Goal: Task Accomplishment & Management: Manage account settings

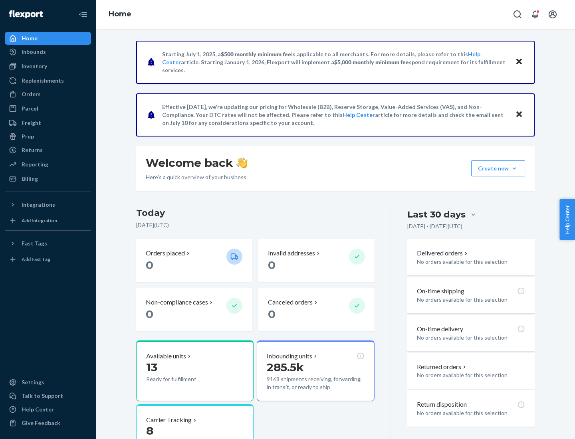
click at [515, 169] on button "Create new Create new inbound Create new order Create new product" at bounding box center [498, 169] width 54 height 16
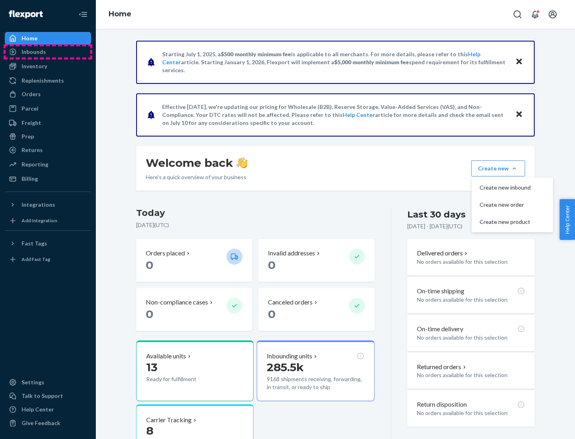
click at [48, 52] on div "Inbounds" at bounding box center [48, 51] width 85 height 11
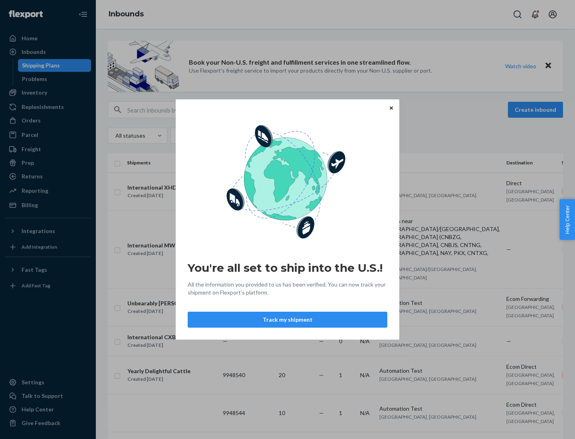
click at [391, 108] on icon "Close" at bounding box center [391, 107] width 3 height 3
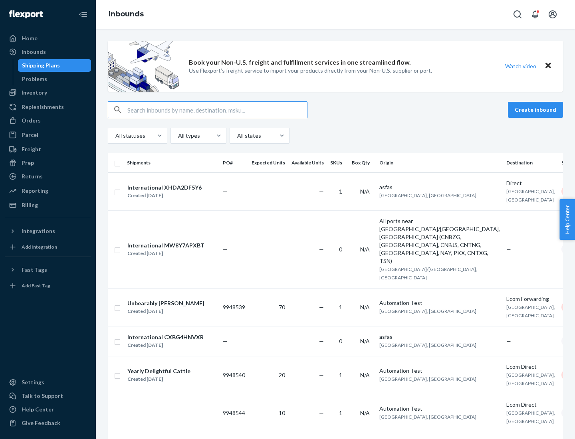
click at [537, 110] on button "Create inbound" at bounding box center [535, 110] width 55 height 16
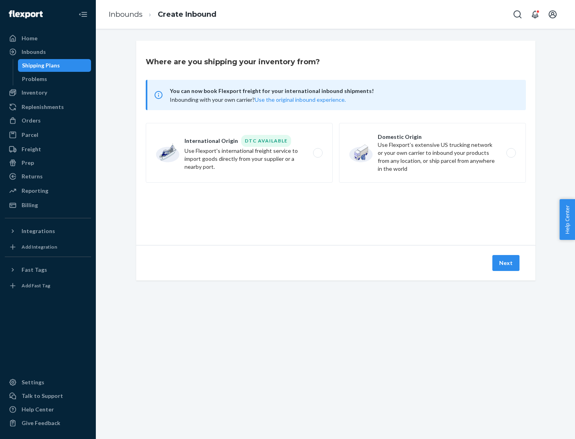
click at [433, 153] on label "Domestic Origin Use Flexport’s extensive US trucking network or your own carrie…" at bounding box center [432, 153] width 187 height 60
click at [511, 153] on input "Domestic Origin Use Flexport’s extensive US trucking network or your own carrie…" at bounding box center [513, 153] width 5 height 5
radio input "true"
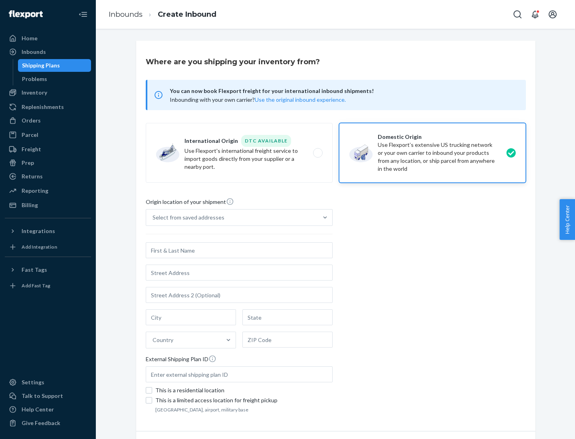
click at [232, 218] on div "Select from saved addresses" at bounding box center [232, 218] width 172 height 16
click at [153, 218] on input "Select from saved addresses" at bounding box center [153, 218] width 1 height 8
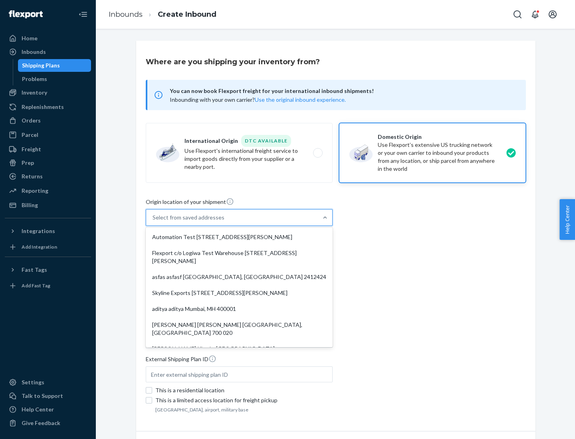
scroll to position [3, 0]
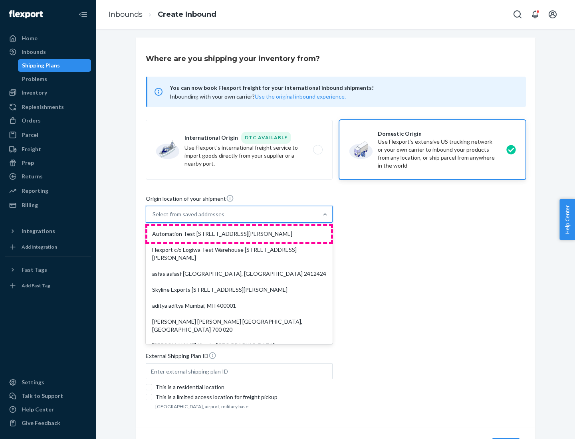
click at [239, 234] on div "Automation Test [STREET_ADDRESS][PERSON_NAME]" at bounding box center [239, 234] width 184 height 16
click at [153, 219] on input "option Automation Test [STREET_ADDRESS][PERSON_NAME]. 9 results available. Use …" at bounding box center [153, 215] width 1 height 8
type input "Automation Test"
type input "9th Floor"
type input "[GEOGRAPHIC_DATA]"
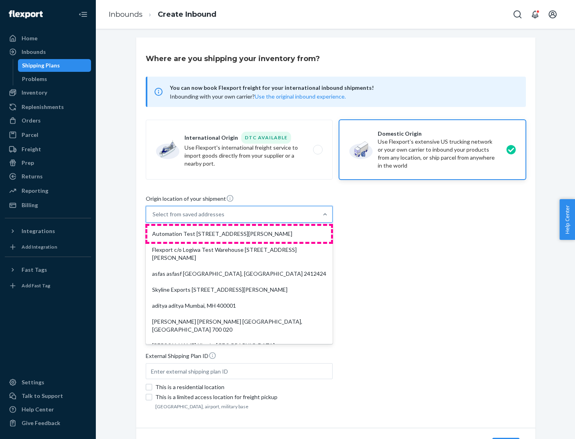
type input "CA"
type input "94104"
type input "[STREET_ADDRESS][PERSON_NAME]"
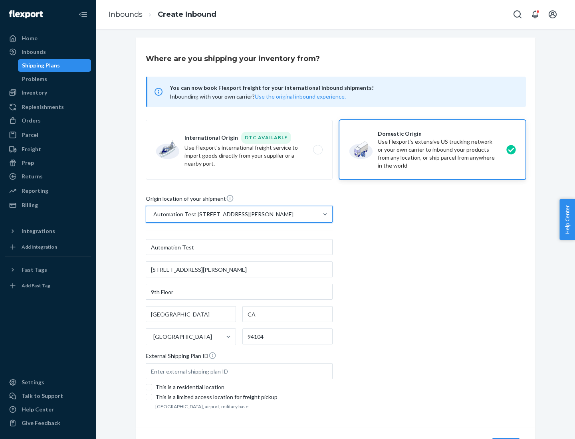
scroll to position [47, 0]
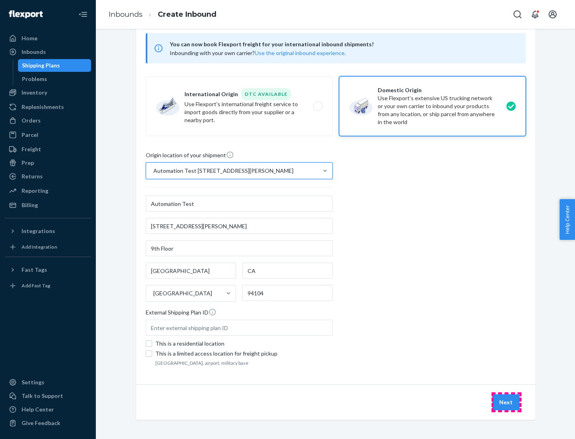
click at [507, 403] on button "Next" at bounding box center [506, 403] width 27 height 16
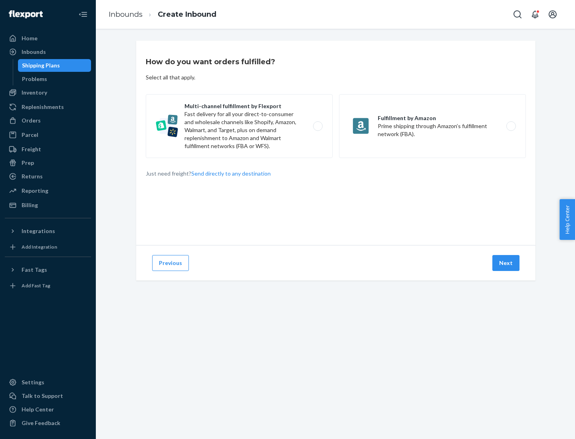
click at [239, 126] on label "Multi-channel fulfillment by Flexport Fast delivery for all your direct-to-cons…" at bounding box center [239, 126] width 187 height 64
click at [318, 126] on input "Multi-channel fulfillment by Flexport Fast delivery for all your direct-to-cons…" at bounding box center [320, 126] width 5 height 5
radio input "true"
click at [507, 263] on button "Next" at bounding box center [506, 263] width 27 height 16
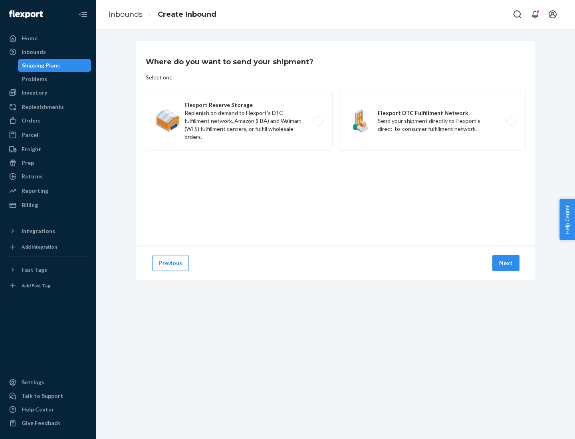
click at [239, 121] on label "Flexport Reserve Storage Replenish on demand to Flexport's DTC fulfillment netw…" at bounding box center [239, 121] width 187 height 60
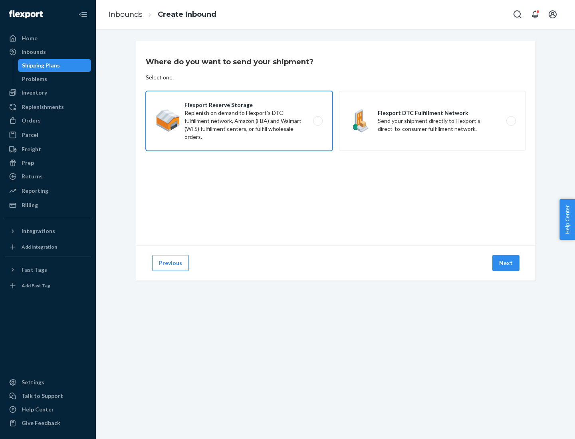
click at [318, 121] on input "Flexport Reserve Storage Replenish on demand to Flexport's DTC fulfillment netw…" at bounding box center [320, 121] width 5 height 5
radio input "true"
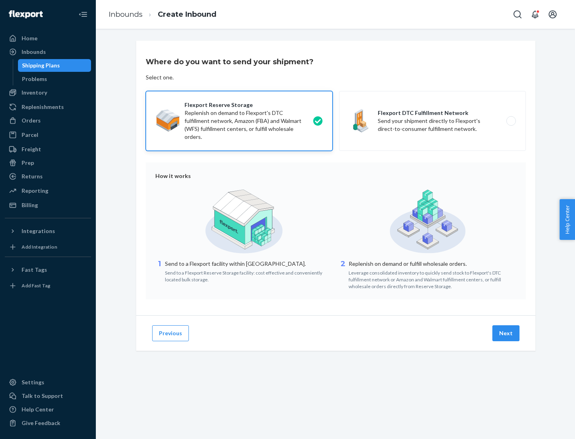
click at [507, 334] on button "Next" at bounding box center [506, 334] width 27 height 16
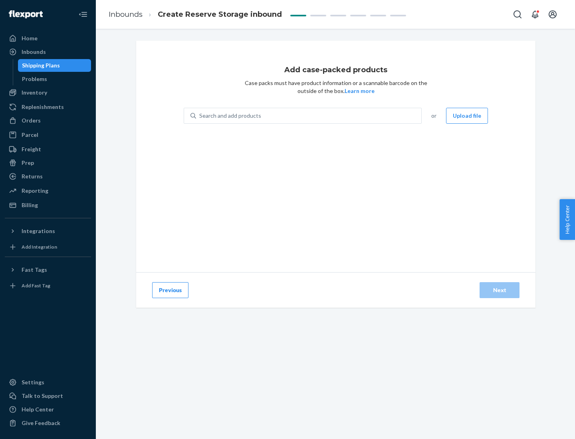
click at [309, 116] on div "Search and add products" at bounding box center [308, 116] width 225 height 14
click at [200, 116] on input "Search and add products" at bounding box center [199, 116] width 1 height 8
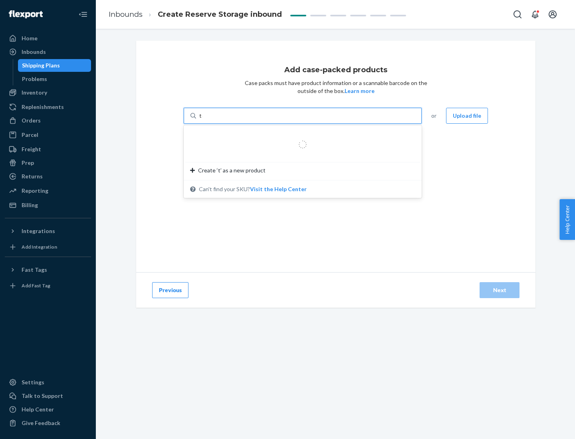
type input "test-syn"
click at [300, 135] on div "test - syn - test" at bounding box center [299, 135] width 219 height 8
click at [220, 120] on input "test-syn" at bounding box center [209, 116] width 21 height 8
type input "1"
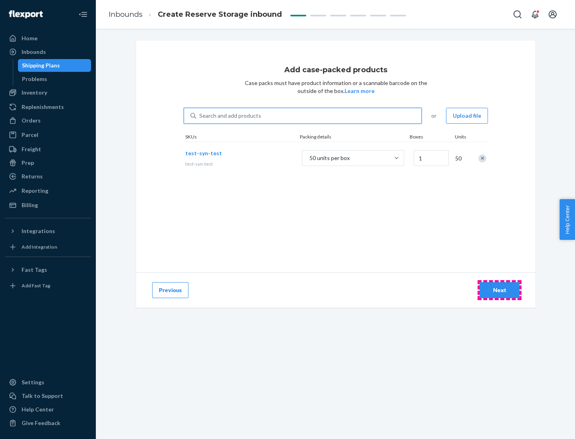
click at [500, 290] on div "Next" at bounding box center [500, 290] width 26 height 8
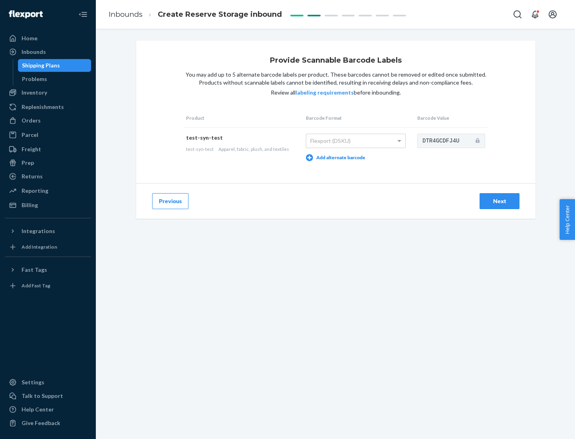
click at [500, 201] on div "Next" at bounding box center [500, 201] width 26 height 8
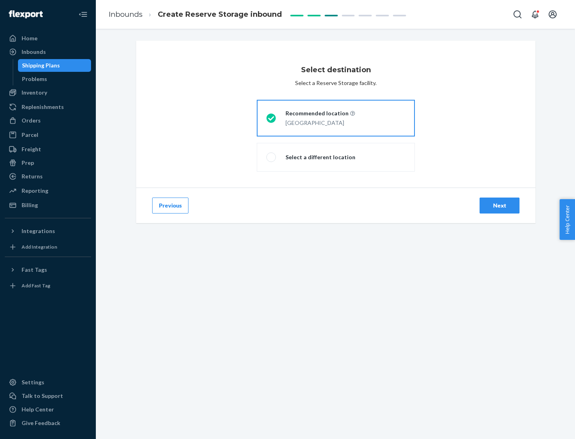
click at [500, 206] on div "Next" at bounding box center [500, 206] width 26 height 8
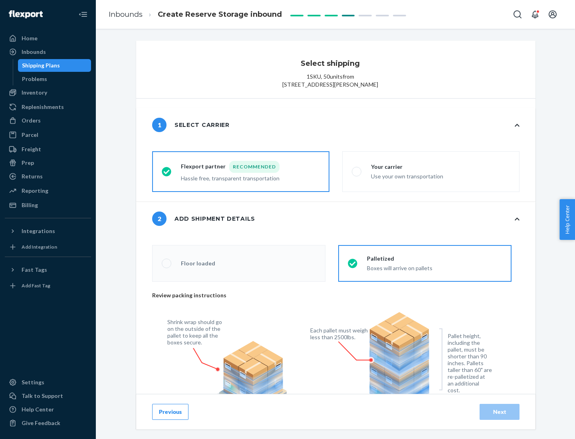
scroll to position [287, 0]
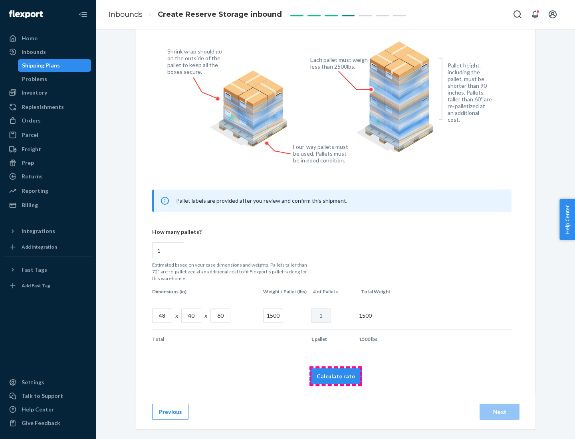
click at [336, 376] on button "Calculate rate" at bounding box center [336, 377] width 52 height 16
radio input "false"
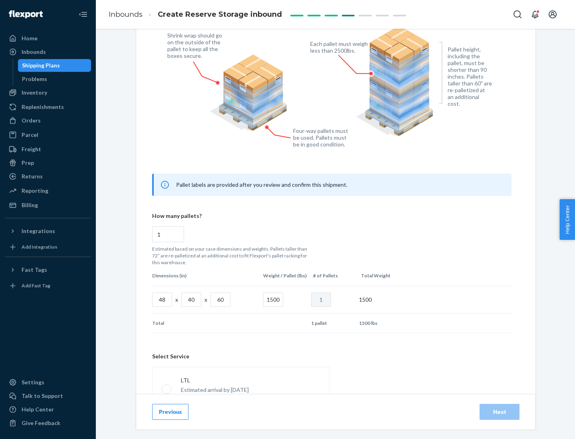
scroll to position [353, 0]
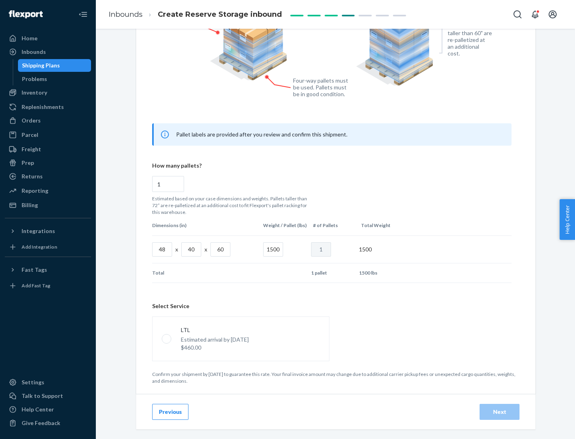
click at [241, 339] on p "Estimated arrival by [DATE]" at bounding box center [215, 340] width 68 height 8
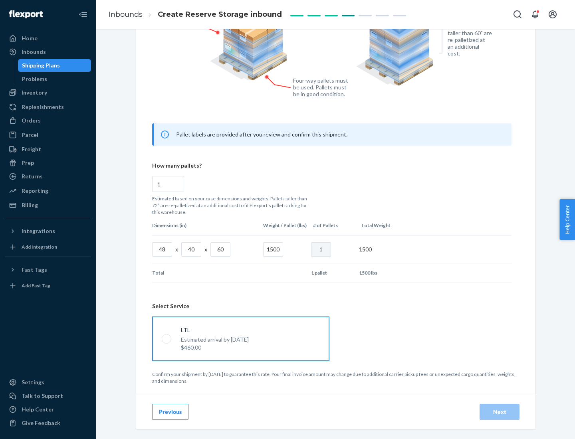
click at [167, 339] on input "LTL Estimated arrival by [DATE] $460.00" at bounding box center [164, 338] width 5 height 5
radio input "true"
radio input "false"
click at [500, 412] on div "Next" at bounding box center [500, 412] width 26 height 8
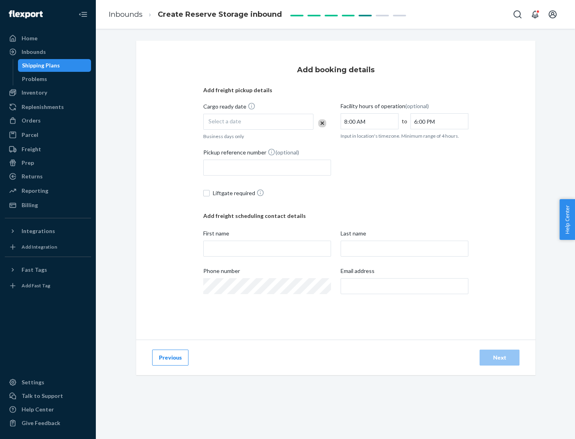
click at [259, 122] on div "Select a date" at bounding box center [258, 122] width 110 height 16
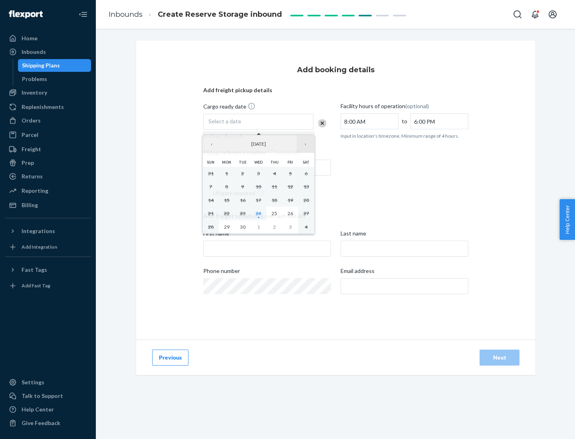
click at [306, 144] on button "›" at bounding box center [306, 144] width 18 height 18
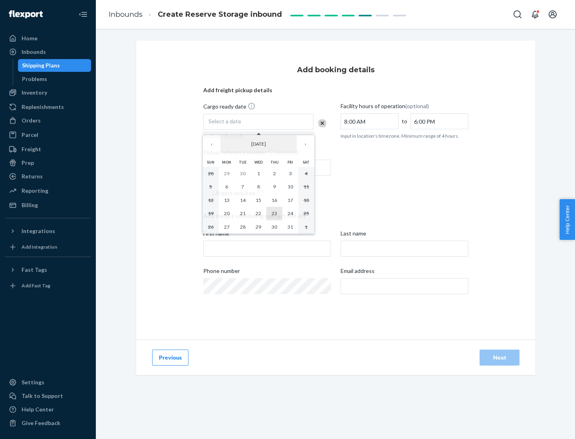
click at [274, 213] on abbr "23" at bounding box center [275, 214] width 6 height 6
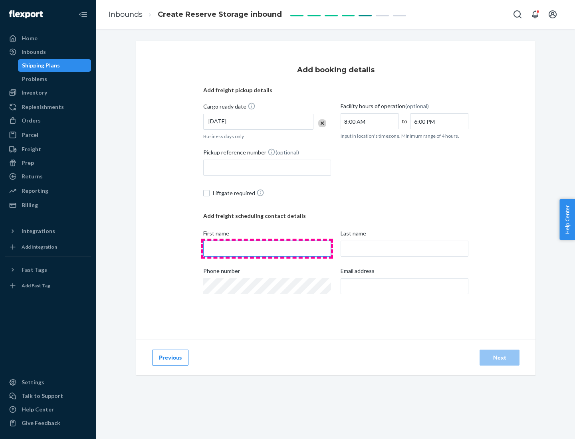
click at [267, 249] on input "First name" at bounding box center [267, 249] width 128 height 16
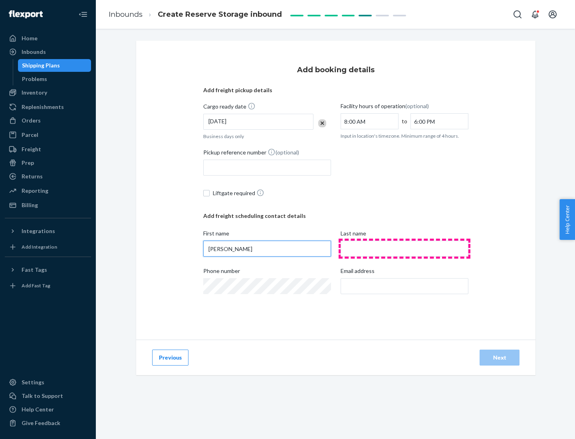
type input "[PERSON_NAME]"
click at [405, 249] on input "Last name" at bounding box center [405, 249] width 128 height 16
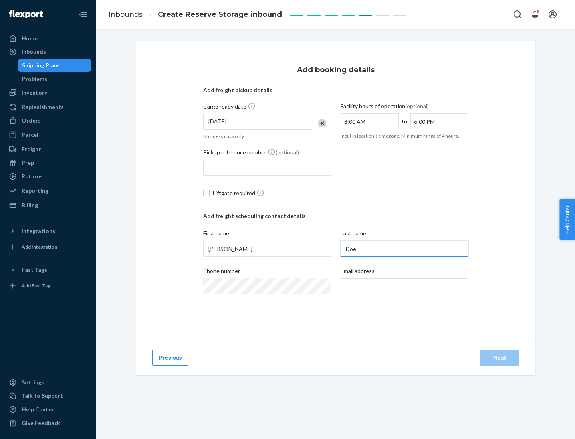
type input "Doe"
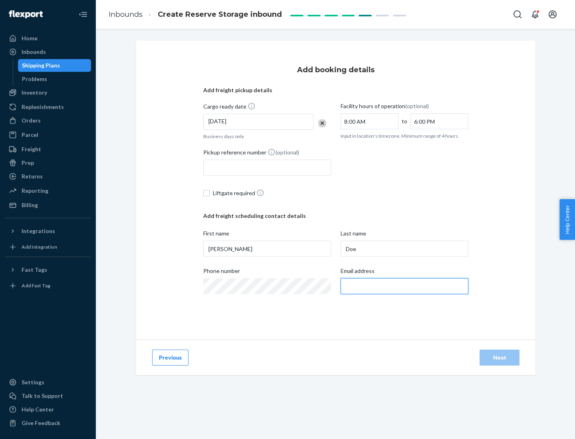
click at [405, 286] on input "Email address" at bounding box center [405, 286] width 128 height 16
type input "[EMAIL_ADDRESS][DOMAIN_NAME]"
click at [500, 358] on div "Next" at bounding box center [500, 358] width 26 height 8
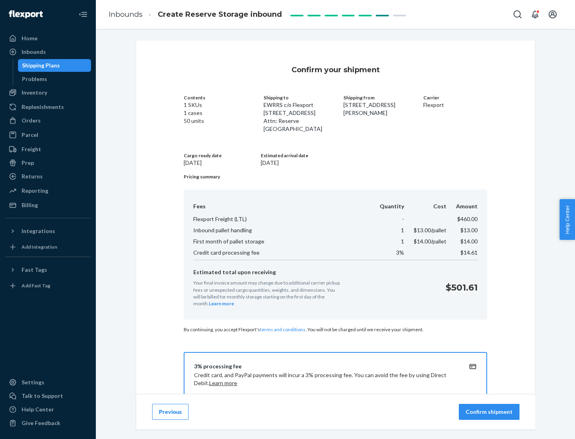
scroll to position [115, 0]
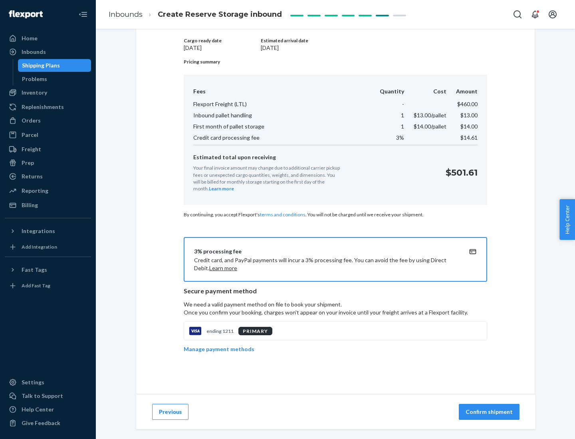
click at [490, 412] on p "Confirm shipment" at bounding box center [489, 412] width 47 height 8
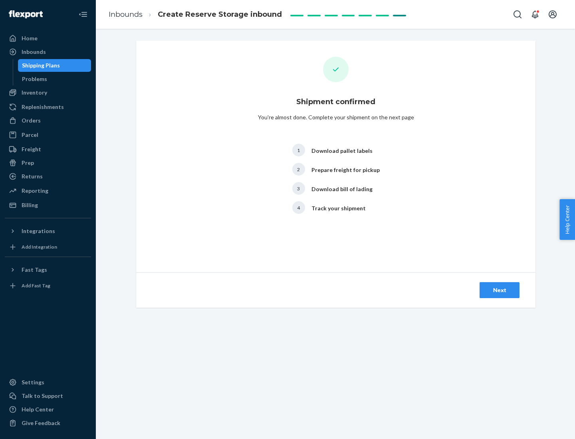
click at [500, 290] on div "Next" at bounding box center [500, 290] width 26 height 8
